Goal: Find specific page/section: Find specific page/section

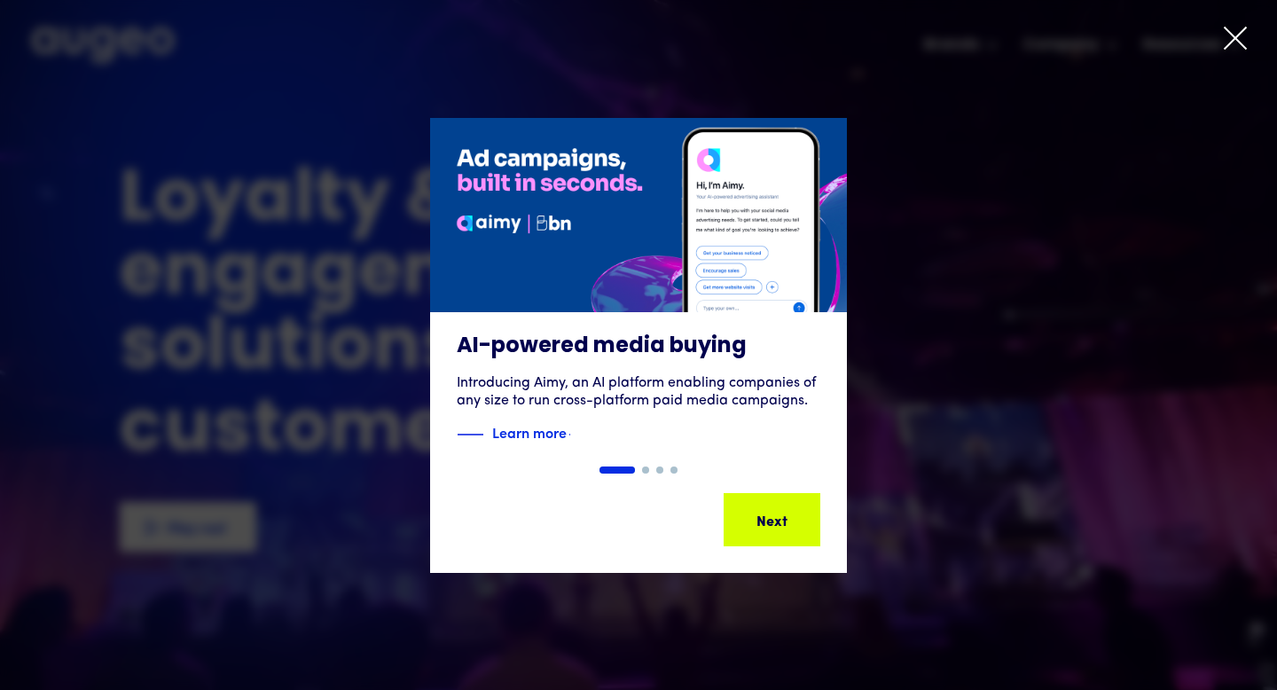
click at [1237, 38] on icon at bounding box center [1235, 38] width 27 height 27
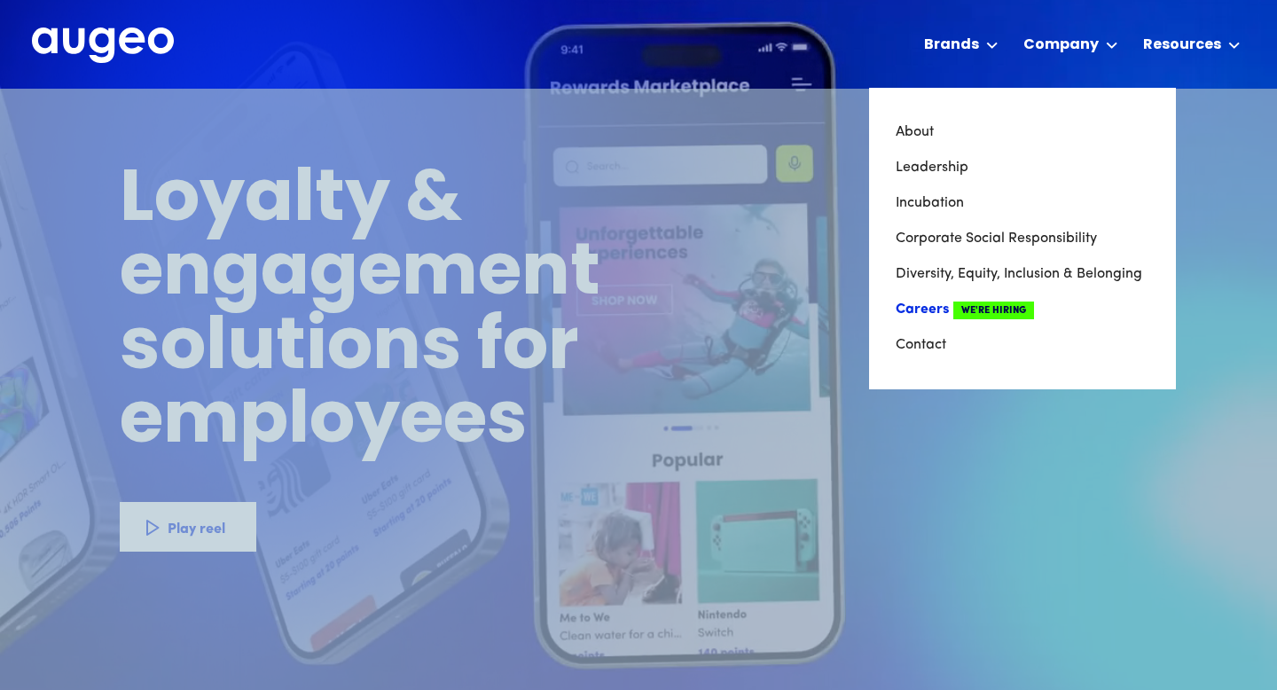
click at [913, 308] on link "Careers We're Hiring" at bounding box center [1023, 309] width 254 height 35
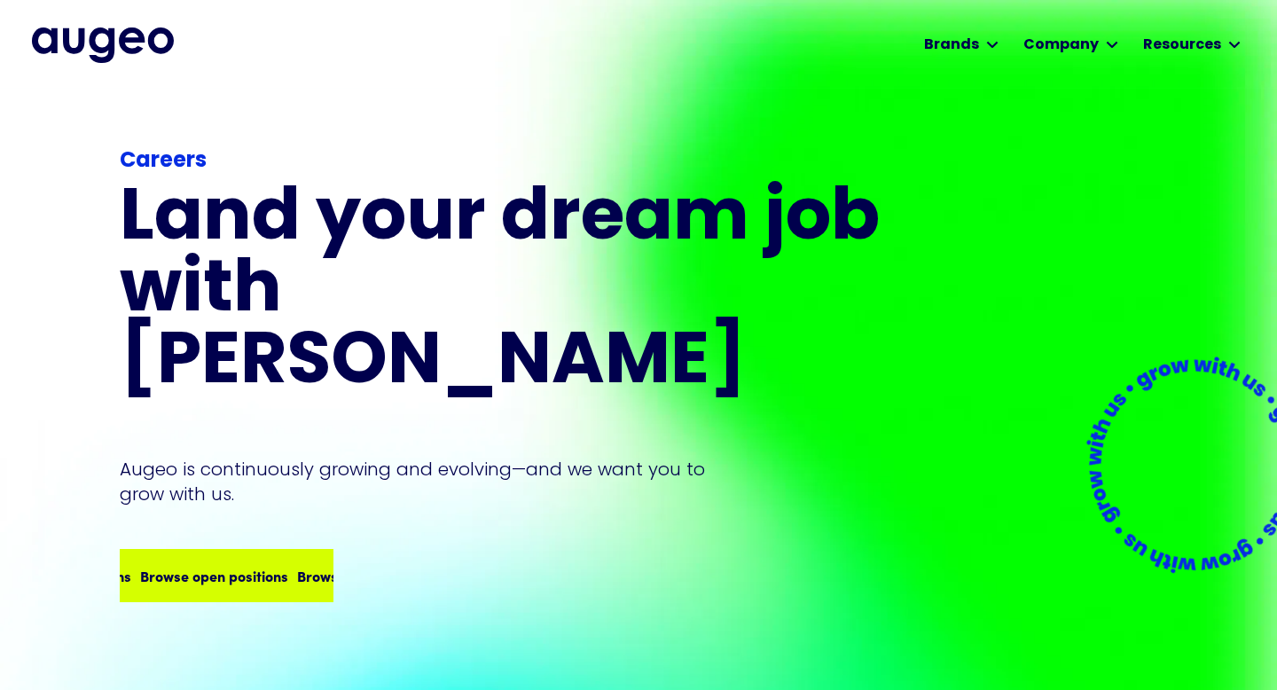
click at [213, 565] on div "Browse open positions Browse open positions Browse open positions Browse open p…" at bounding box center [282, 575] width 628 height 21
